Goal: Task Accomplishment & Management: Use online tool/utility

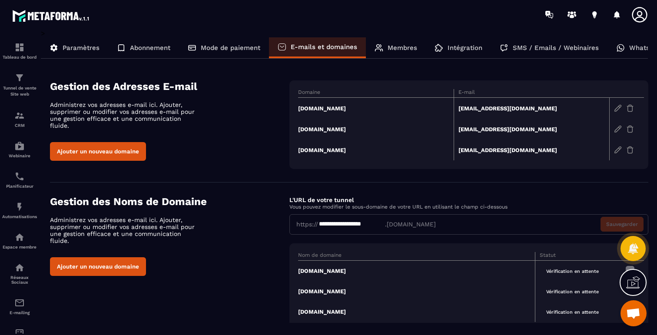
click at [341, 108] on td "breathworkacademie.com" at bounding box center [376, 108] width 156 height 21
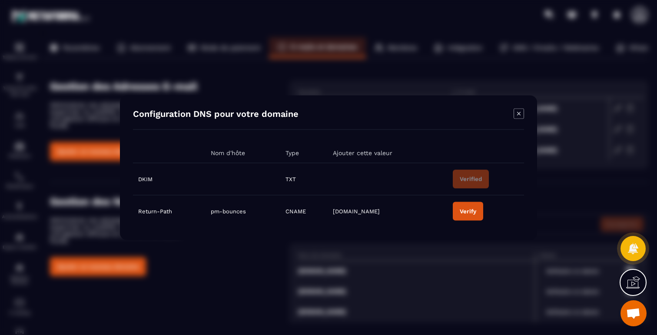
click at [244, 212] on span "pm-bounces" at bounding box center [228, 211] width 35 height 7
drag, startPoint x: 248, startPoint y: 212, endPoint x: 210, endPoint y: 212, distance: 37.4
click at [210, 212] on td "pm-bounces" at bounding box center [242, 211] width 75 height 32
copy span "pm-bounces"
drag, startPoint x: 372, startPoint y: 215, endPoint x: 336, endPoint y: 213, distance: 35.7
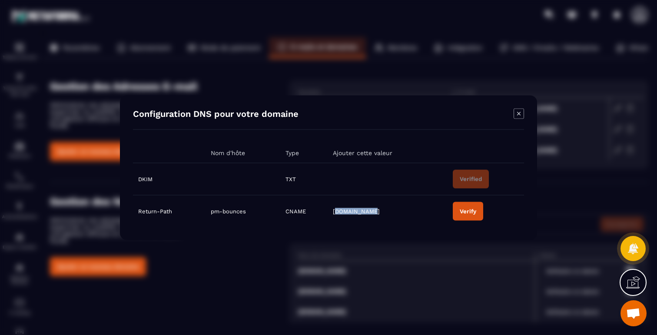
click at [336, 213] on td "pm.mtasv.net" at bounding box center [388, 211] width 120 height 32
drag, startPoint x: 333, startPoint y: 213, endPoint x: 374, endPoint y: 213, distance: 40.4
click at [374, 213] on td "pm.mtasv.net" at bounding box center [388, 211] width 120 height 32
copy span "pm.mtasv.net"
click at [483, 211] on td "Verify" at bounding box center [485, 211] width 76 height 32
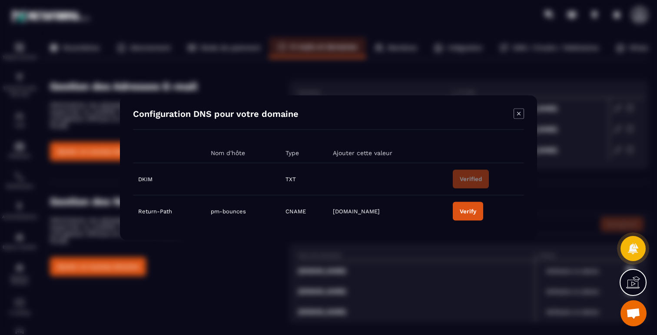
click at [473, 211] on div "Verify" at bounding box center [468, 211] width 17 height 7
click at [524, 112] on div "Configuration DNS pour votre domaine Nom d'hôte Type Ajouter cette valeur DKIM …" at bounding box center [328, 167] width 417 height 145
click at [519, 112] on icon "Modal window" at bounding box center [518, 113] width 10 height 10
